Goal: Information Seeking & Learning: Learn about a topic

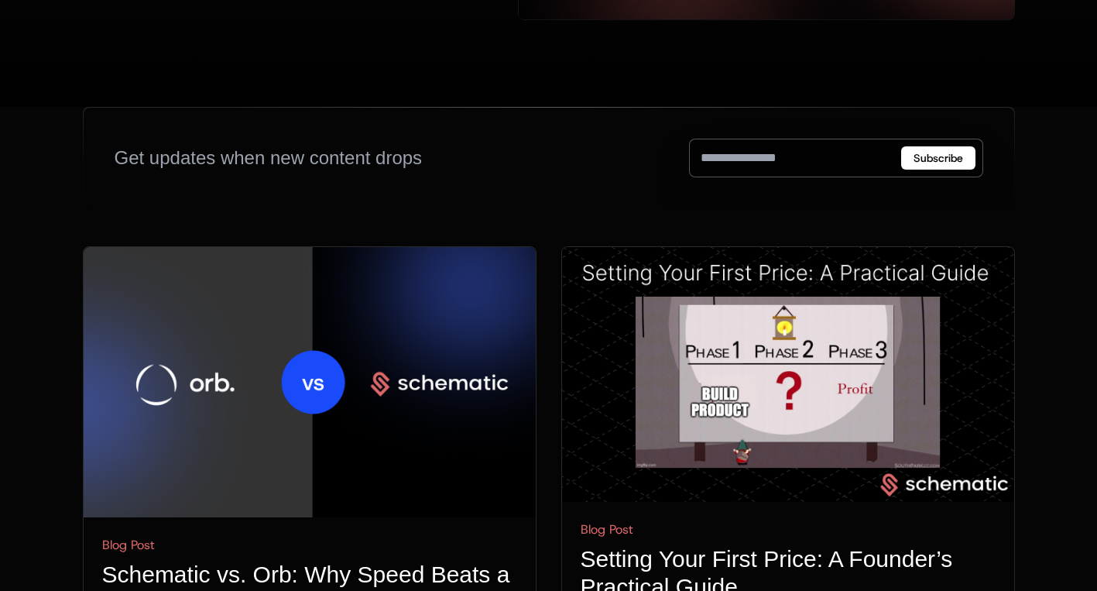
scroll to position [359, 0]
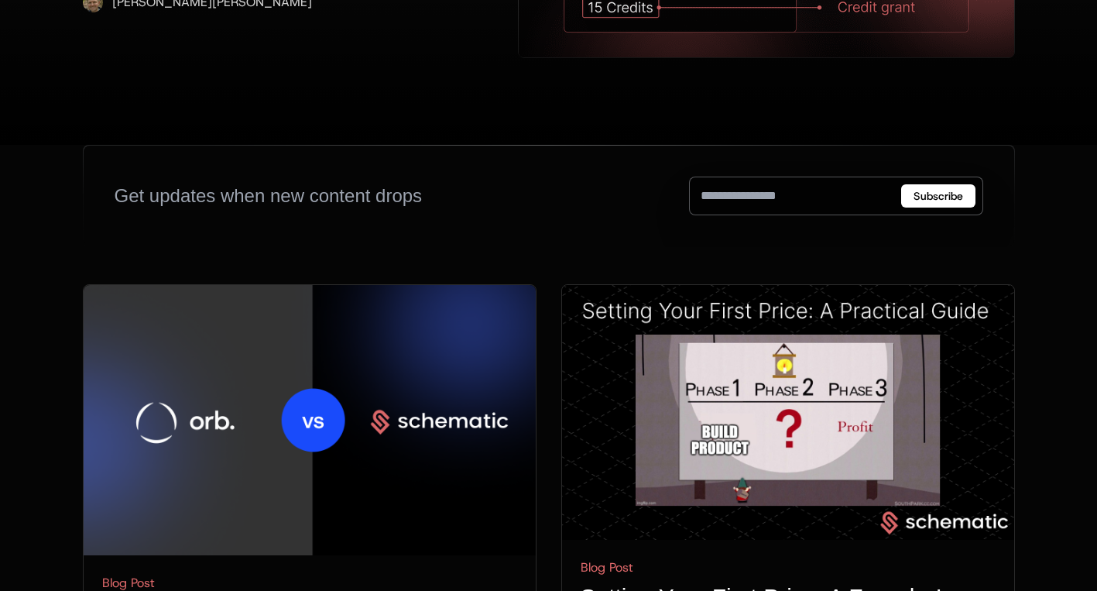
click at [332, 292] on img at bounding box center [310, 420] width 452 height 270
